Goal: Task Accomplishment & Management: Use online tool/utility

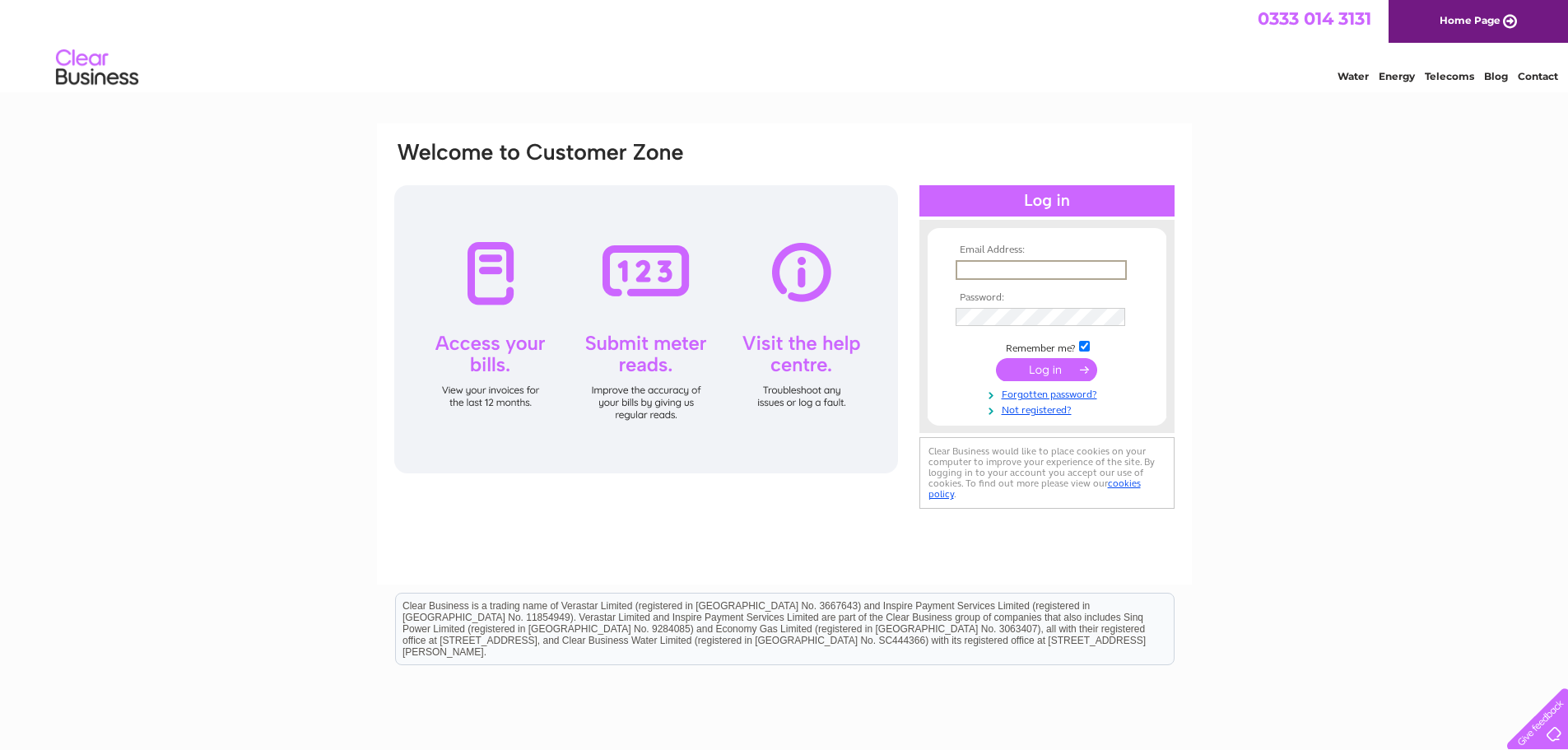
click at [975, 270] on input "text" at bounding box center [1041, 270] width 171 height 19
type input "accounts@rudegiant.com"
click at [1013, 368] on input "submit" at bounding box center [1046, 369] width 101 height 23
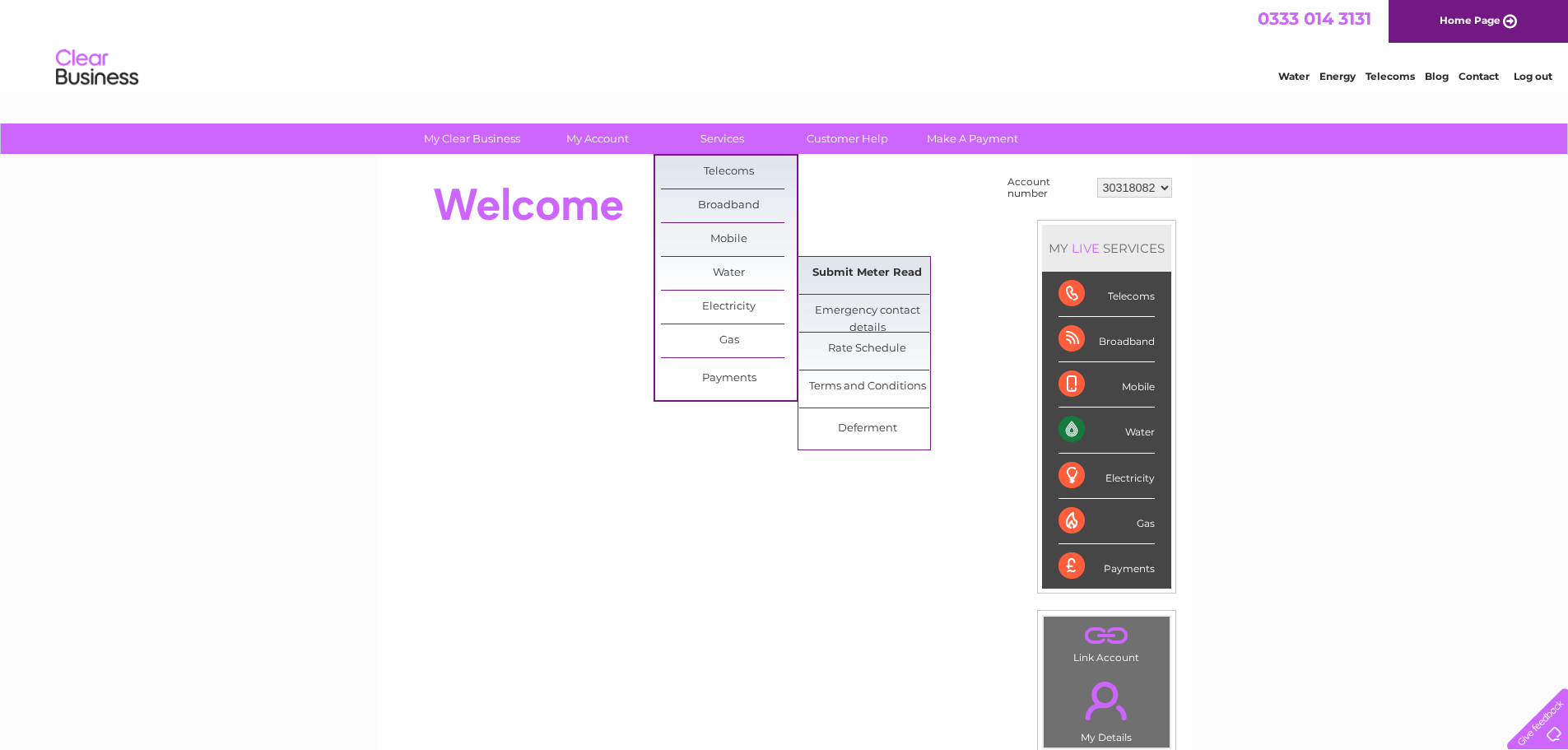
click at [855, 279] on link "Submit Meter Read" at bounding box center [867, 273] width 136 height 33
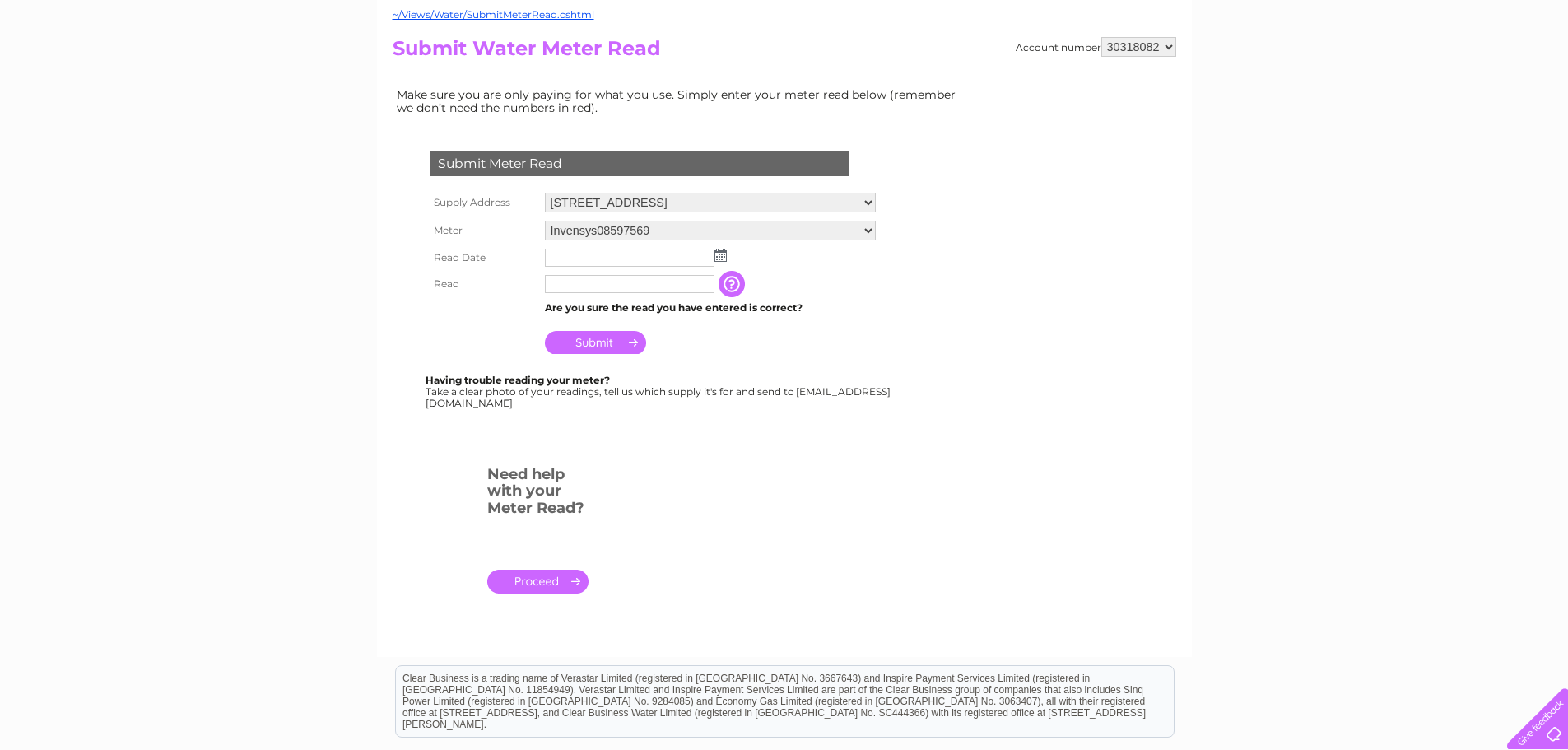
scroll to position [165, 0]
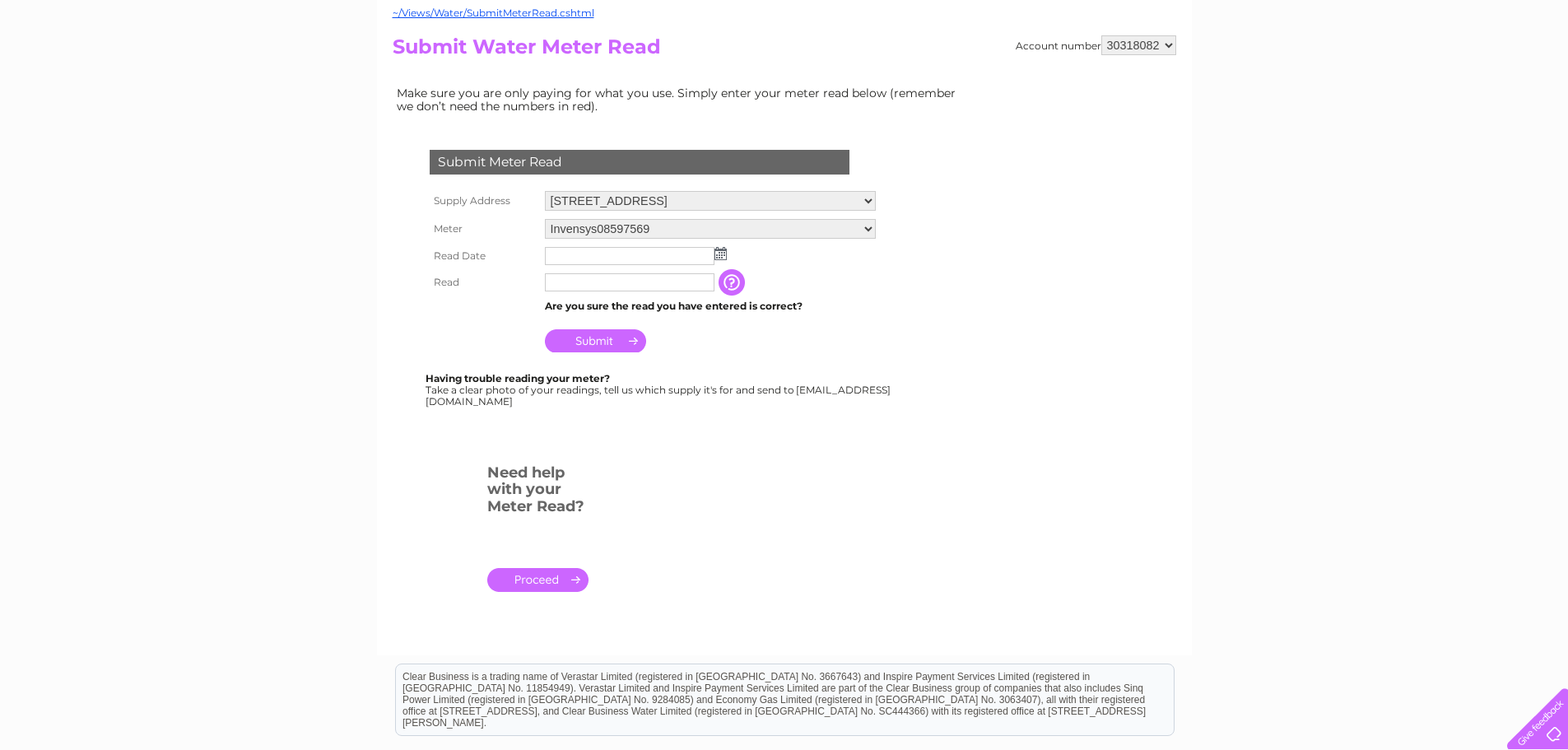
click at [720, 255] on img at bounding box center [720, 254] width 12 height 13
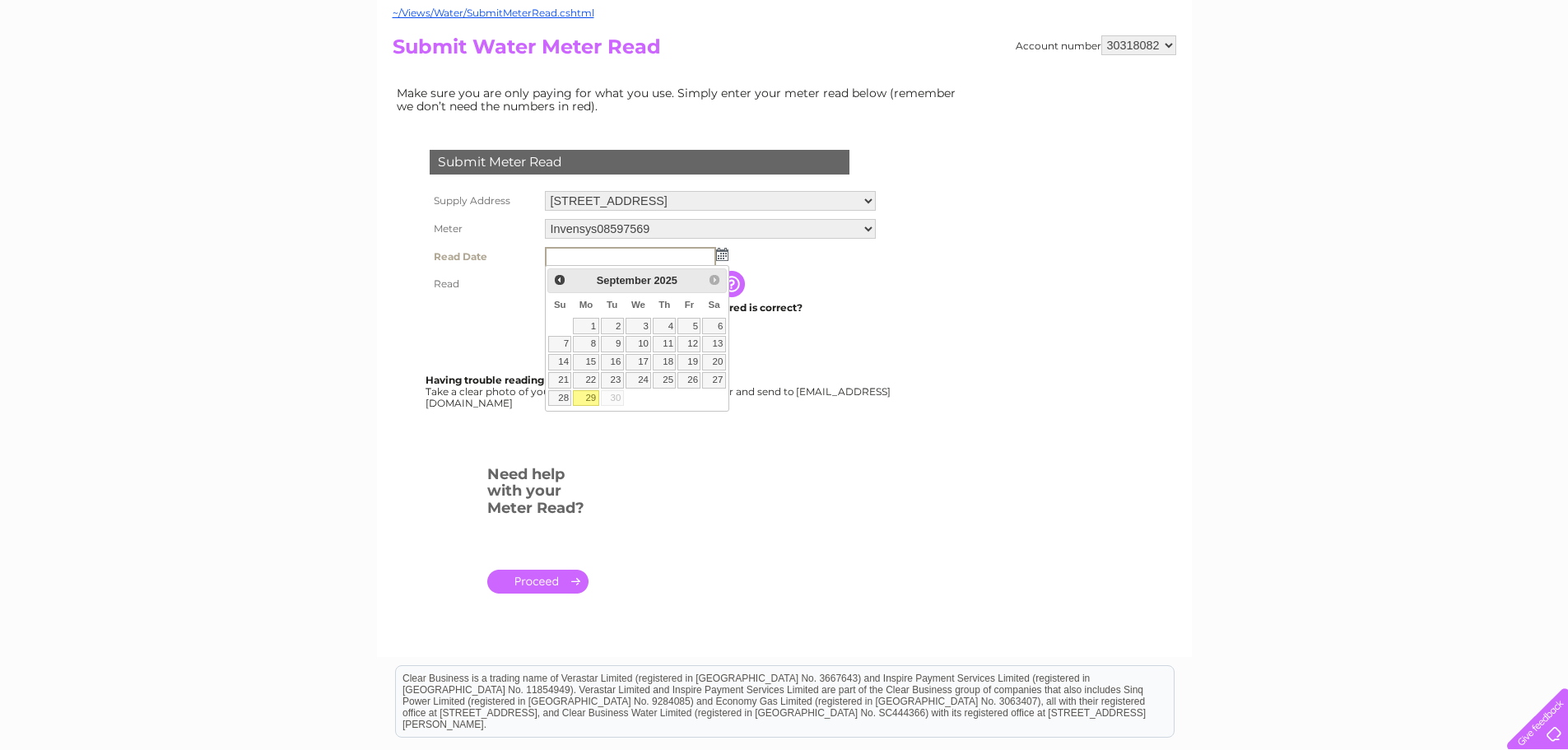
click at [581, 402] on link "29" at bounding box center [586, 399] width 26 height 17
type input "2025/09/29"
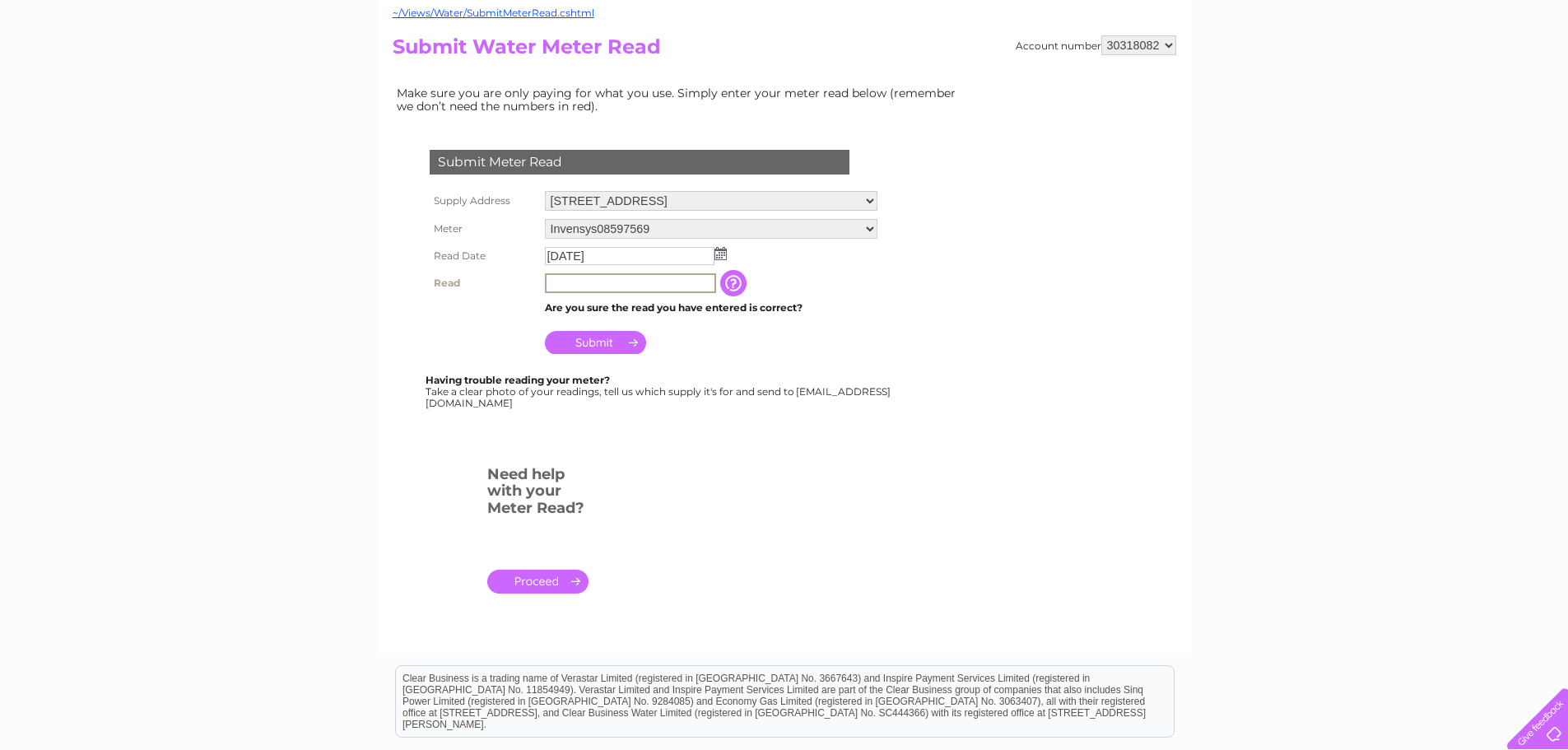
click at [584, 285] on input "text" at bounding box center [630, 283] width 171 height 19
type input "10572"
click at [601, 338] on input "Submit" at bounding box center [595, 340] width 101 height 23
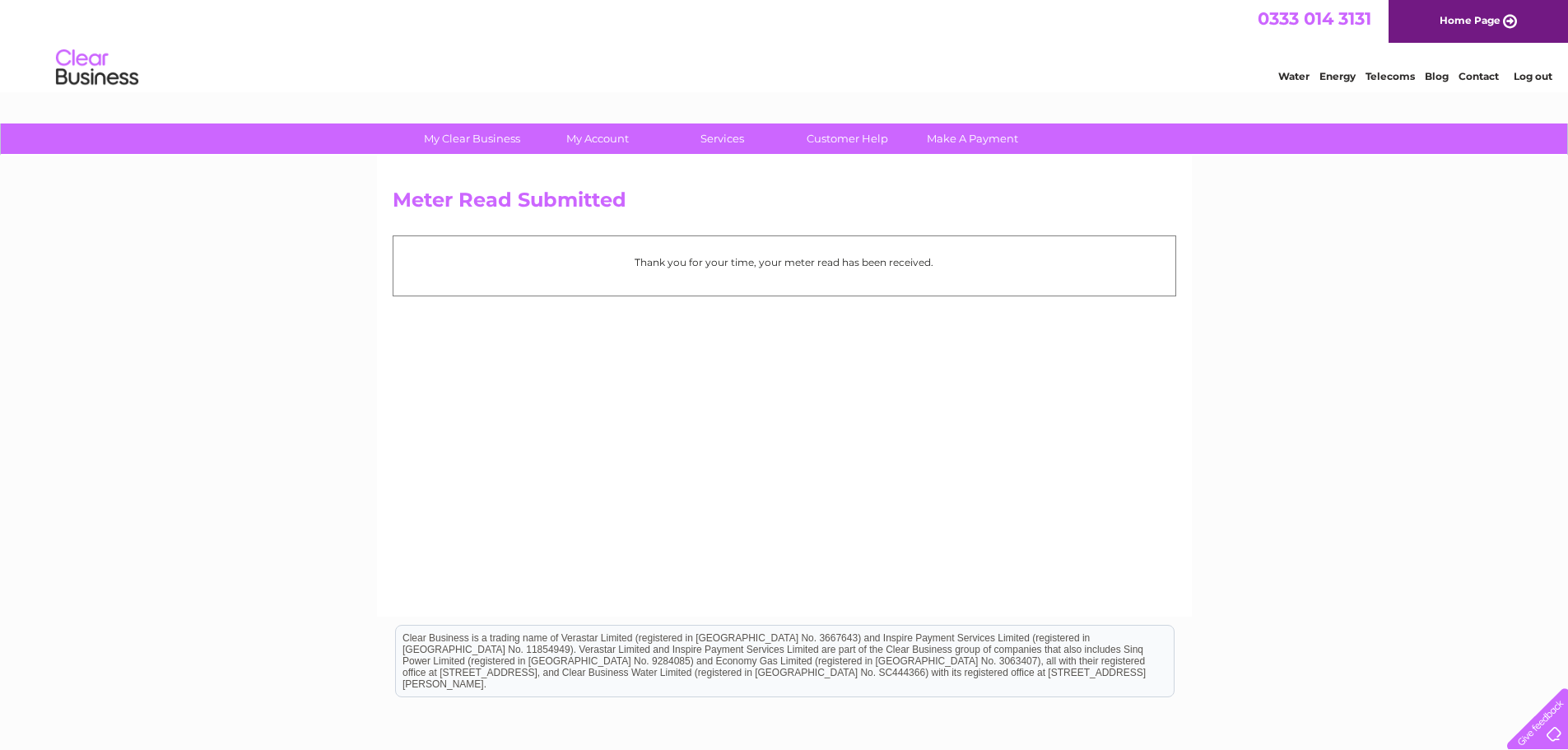
click at [1519, 79] on link "Log out" at bounding box center [1534, 76] width 39 height 12
